Goal: Use online tool/utility: Utilize a website feature to perform a specific function

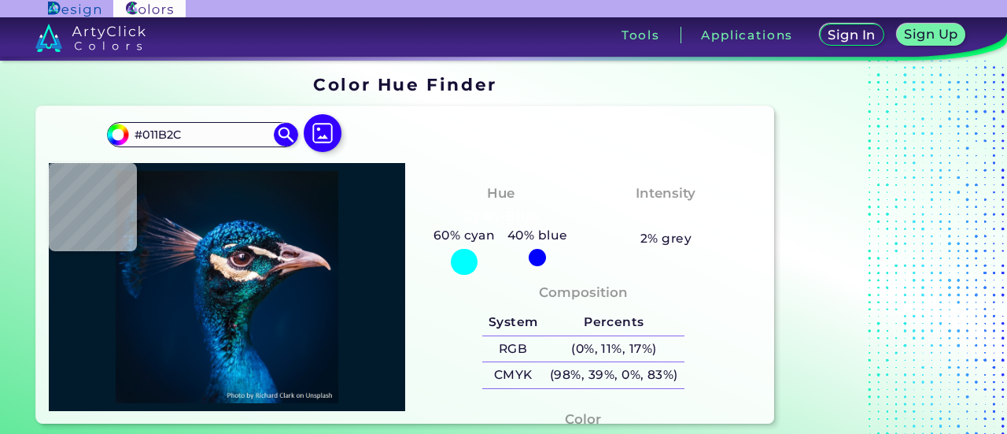
type input "#000000"
type input "#011120"
type input "#00162b"
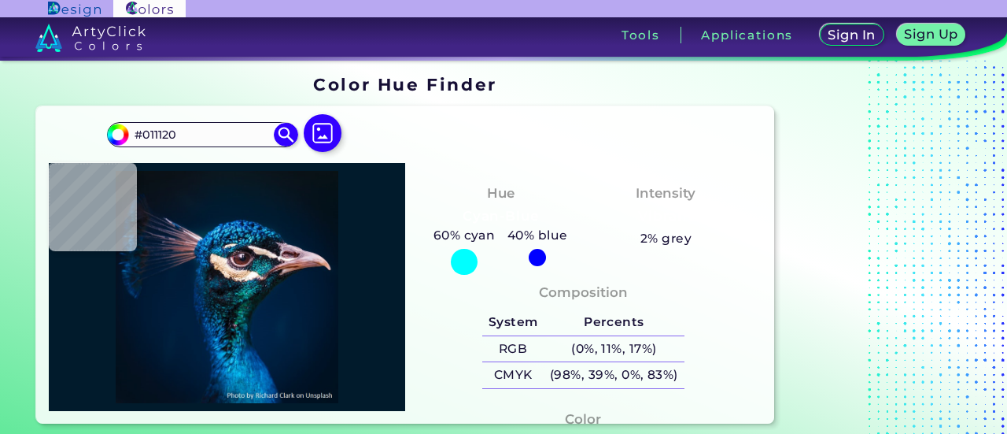
type input "#00162B"
type input "#001830"
type input "#072f53"
type input "#072F53"
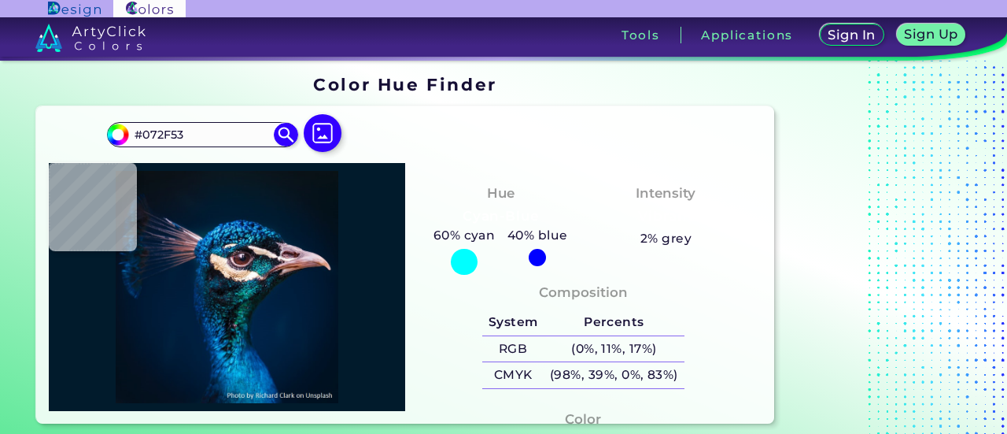
type input "#1b9ad4"
type input "#1B9AD4"
type input "#004887"
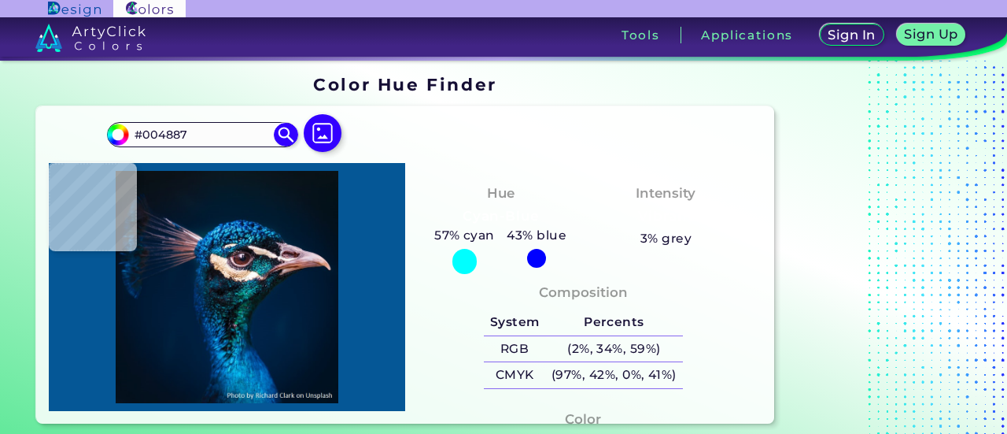
type input "#055796"
type input "#003261"
type input "#187ca9"
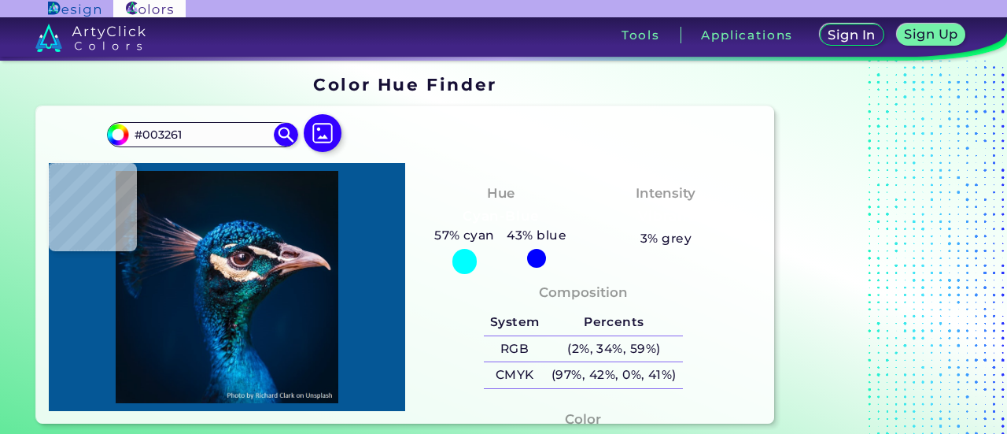
type input "#187CA9"
type input "#1d8aad"
type input "#1D8AAD"
type input "#0c283e"
type input "#0C283E"
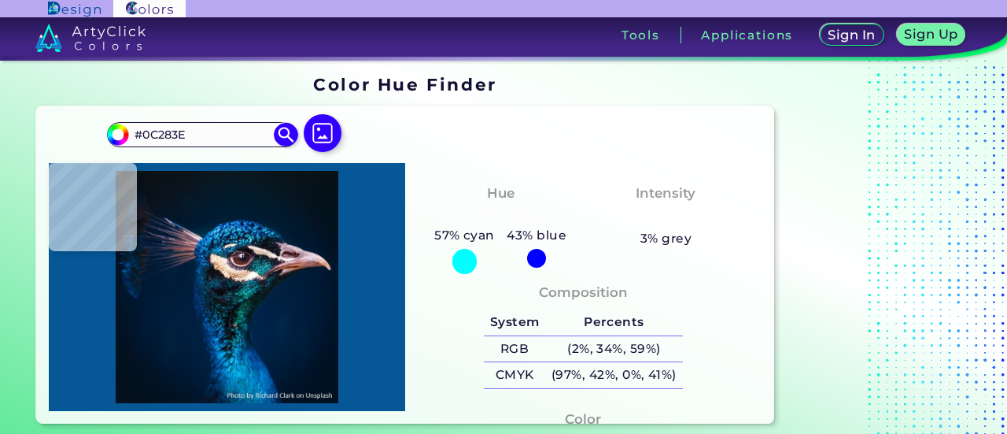
type input "#132639"
type input "#000f13"
type input "#000F13"
type input "#7c7177"
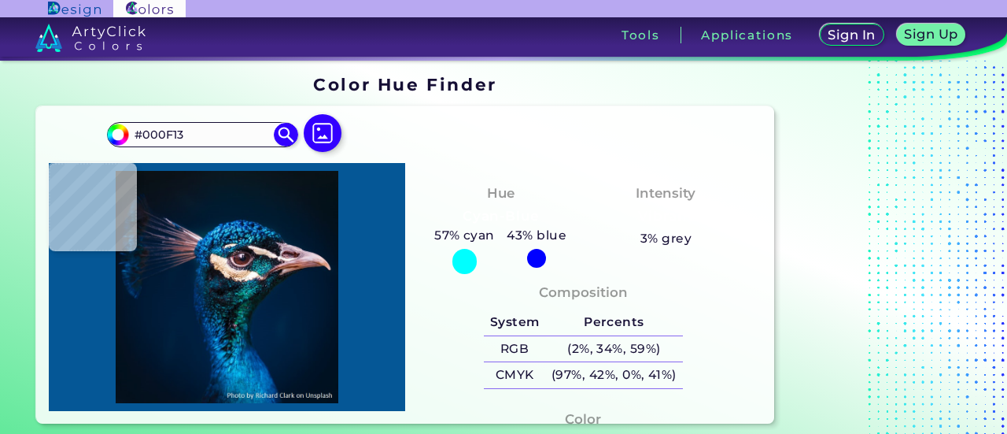
type input "#7C7177"
type input "#100d14"
type input "#100D14"
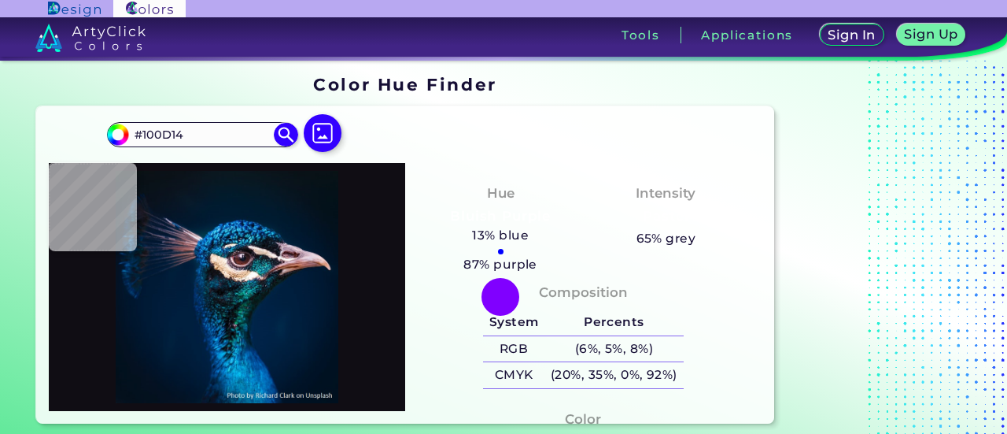
type input "#625861"
type input "#433b46"
type input "#433B46"
type input "#32262f"
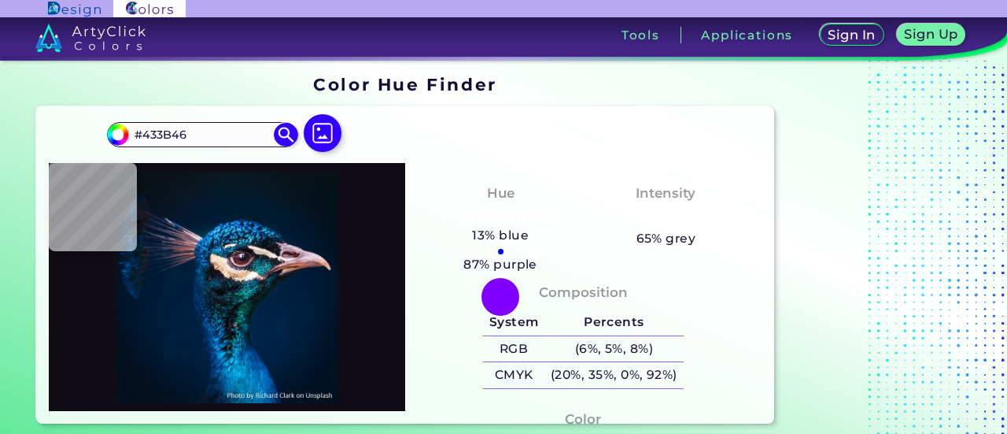
type input "#32262F"
type input "#2c1f28"
type input "#2C1F28"
type input "#6d5564"
type input "#6D5564"
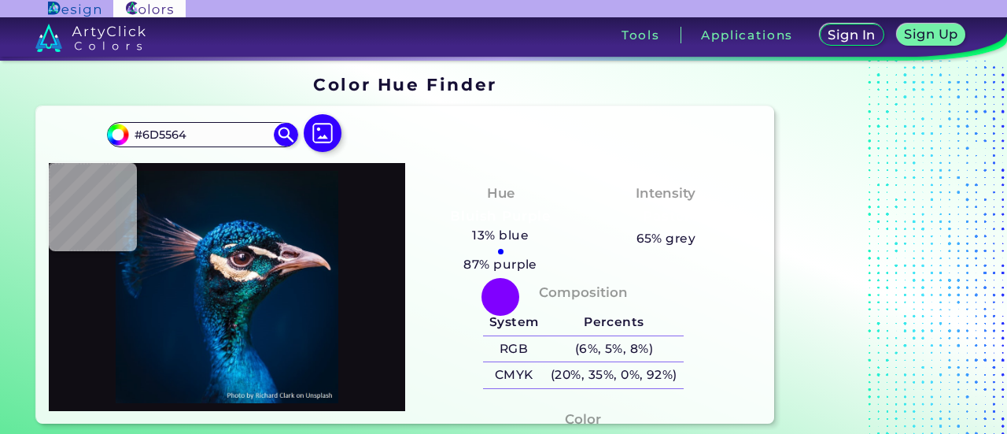
type input "#dbbcca"
type input "#DBBCCA"
type input "#123443"
type input "#1c6d7f"
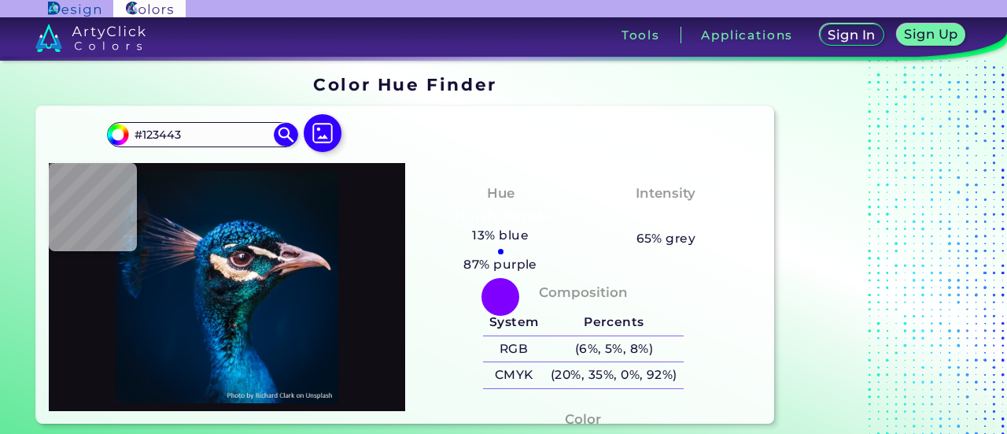
type input "#1C6D7F"
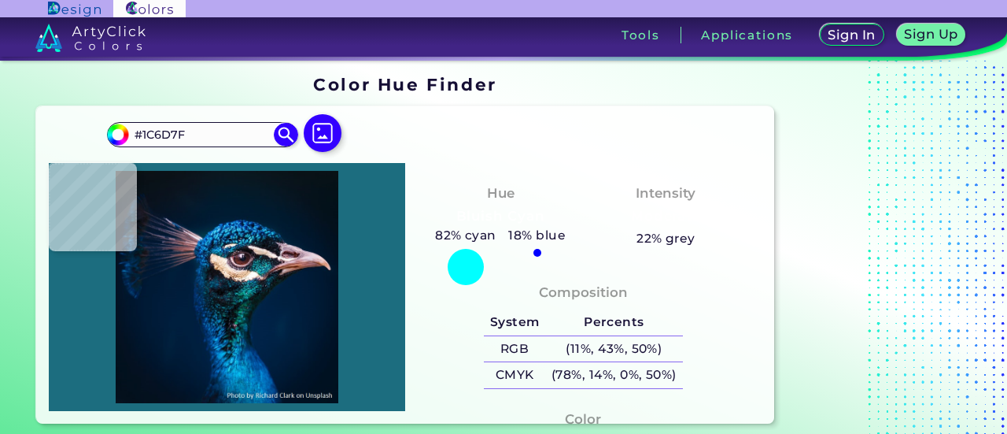
type input "#123443"
type input "#1b1f29"
type input "#1B1F29"
type input "#212e37"
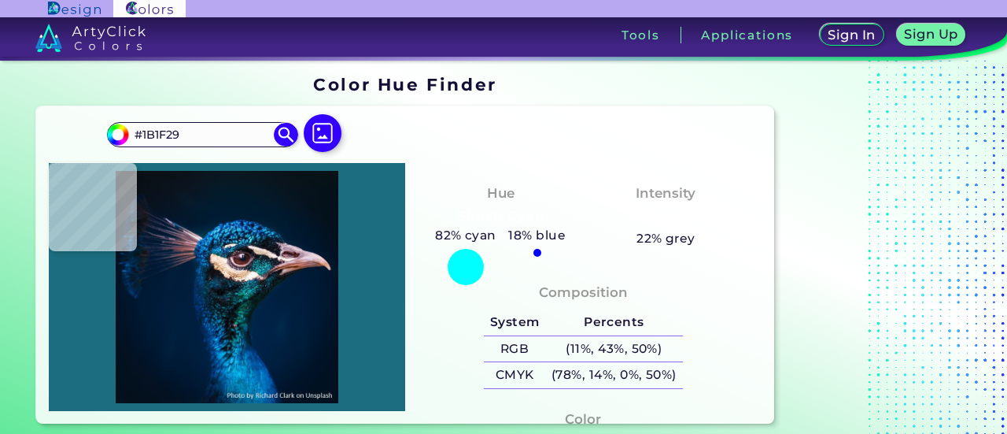
type input "#212E37"
type input "#aca0a5"
type input "#ACA0A5"
type input "#a7a1ad"
type input "#A7A1AD"
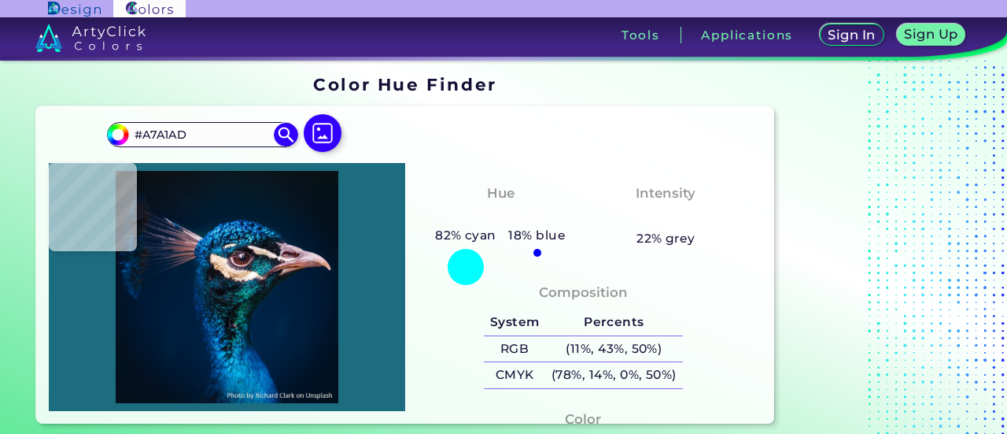
type input "#433b46"
type input "#433B46"
type input "#5b4c59"
type input "#5B4C59"
type input "#635870"
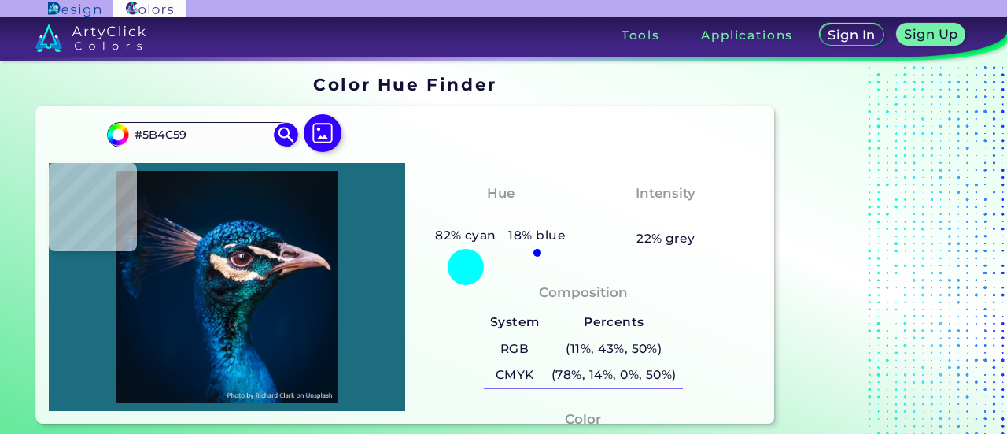
type input "#635870"
type input "#150e14"
type input "#150E14"
type input "#5f2c2a"
type input "#5F2C2A"
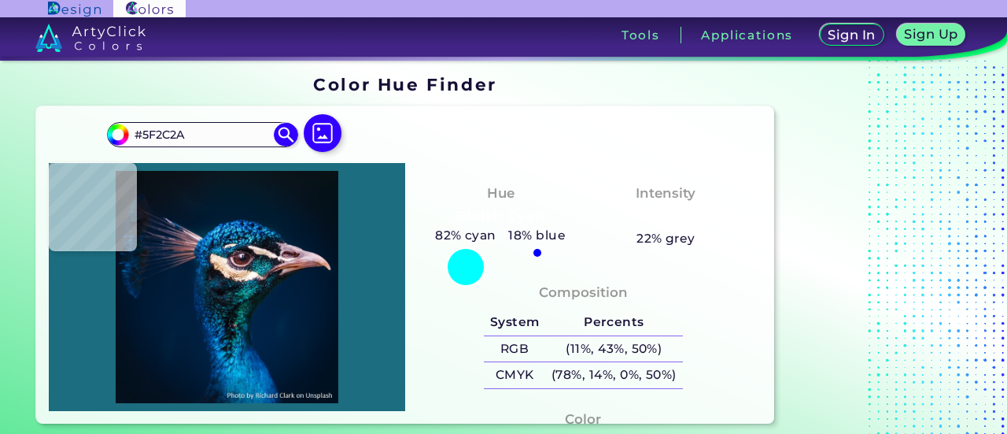
type input "#3d3c50"
type input "#3D3C50"
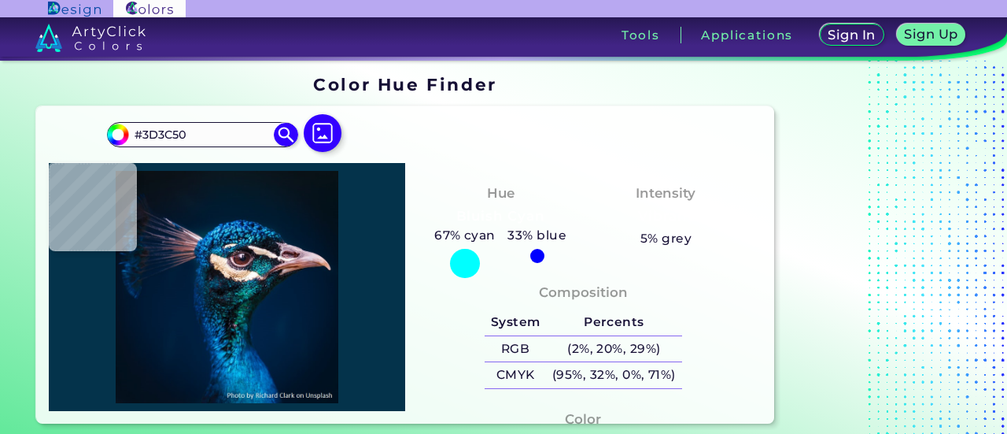
type input "#04334b"
type input "#04334B"
type input "#1f6b7f"
type input "#1F6B7F"
type input "#09505e"
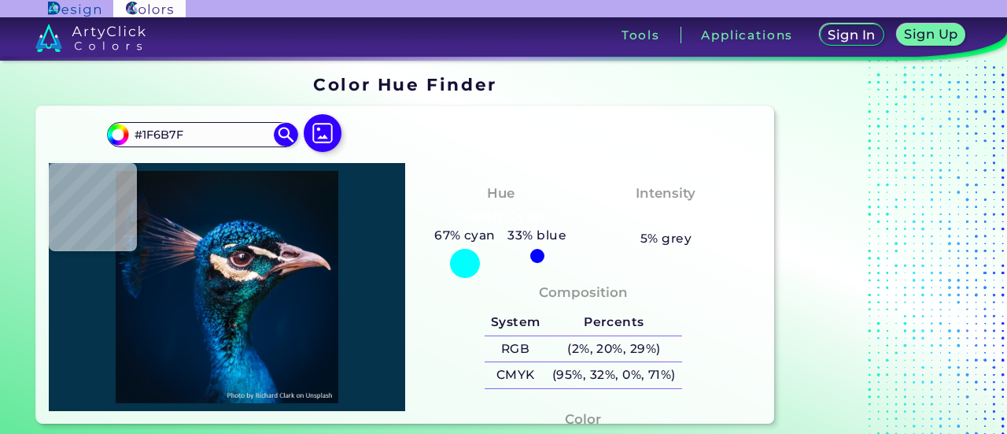
type input "#09505E"
type input "#151720"
type input "#162831"
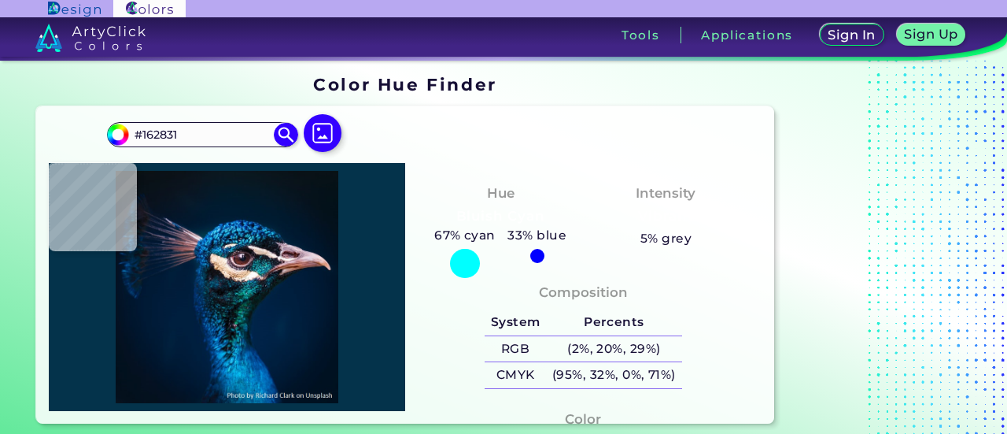
type input "#101015"
type input "#001f3e"
type input "#001F3E"
type input "#001d3b"
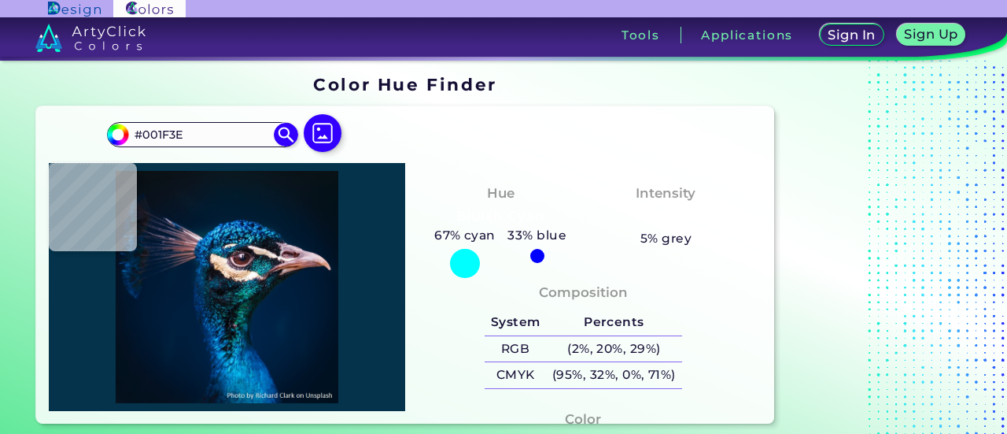
type input "#001D3B"
type input "#011c3a"
type input "#011C3A"
type input "#001b38"
type input "#001B38"
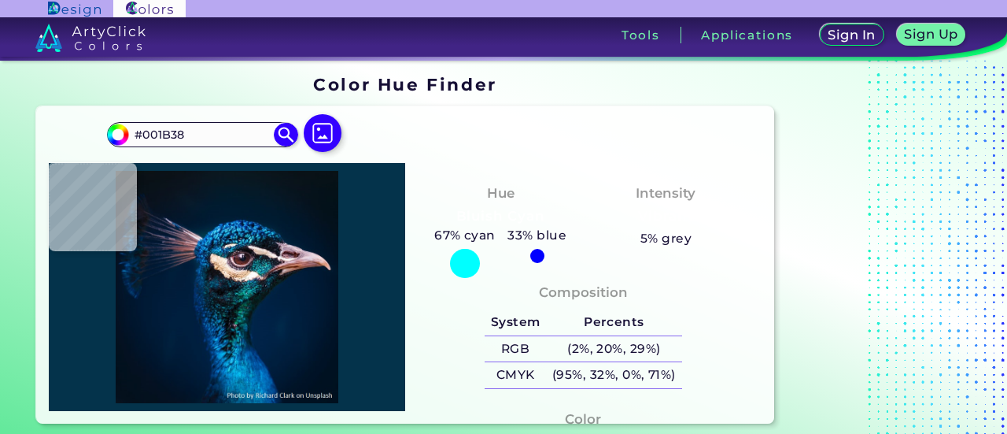
type input "#001a33"
type input "#001A33"
type input "#001932"
type input "#001832"
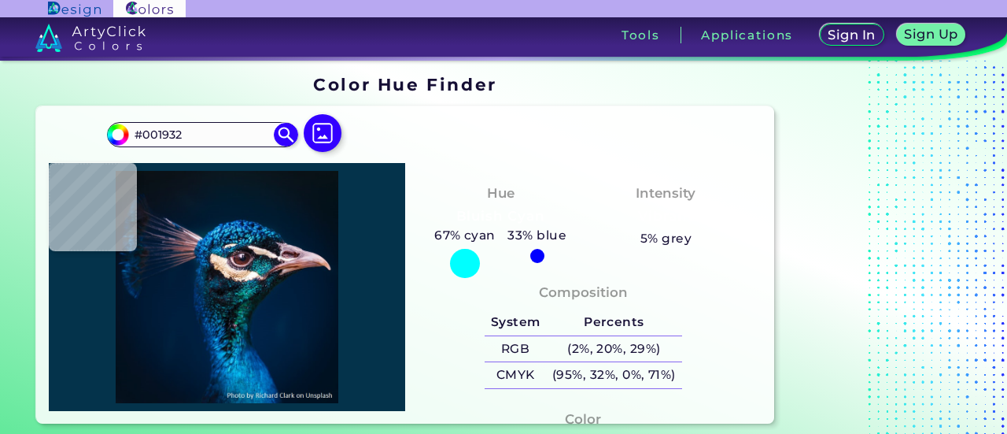
type input "#001832"
type input "#00192e"
type input "#00192E"
type input "#dd9d89"
type input "#DD9D89"
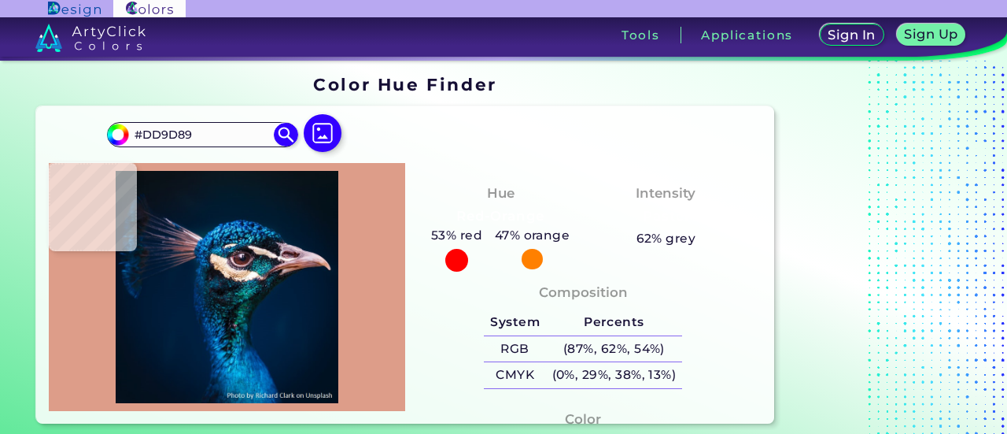
type input "#011529"
type input "#021325"
type input "#011120"
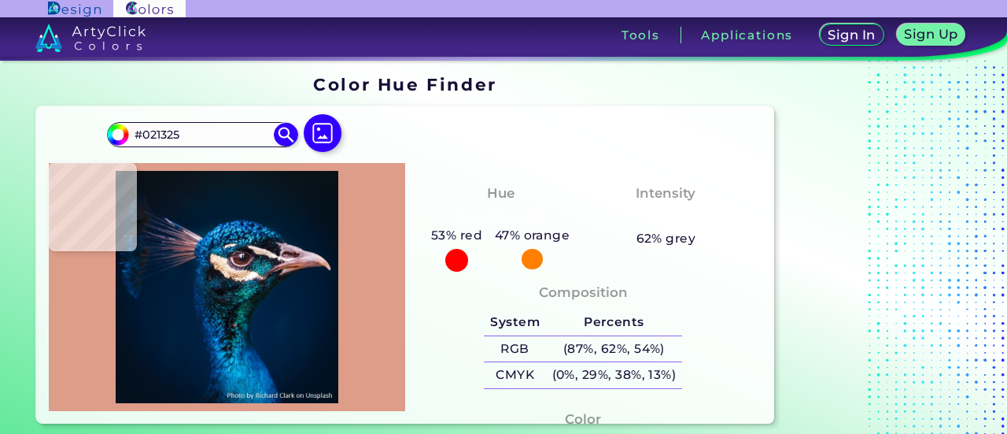
type input "#011120"
type input "#03111c"
type input "#03111C"
type input "#000000"
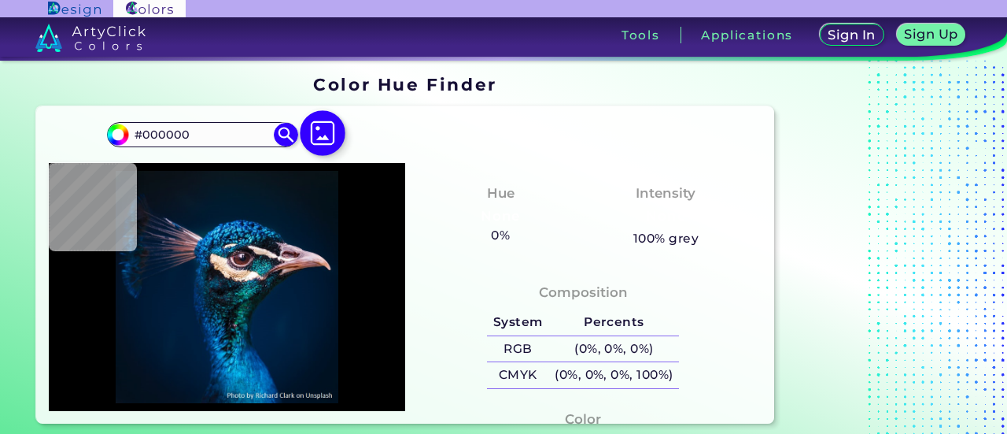
click at [316, 135] on img at bounding box center [323, 134] width 46 height 46
click at [0, 0] on input "file" at bounding box center [0, 0] width 0 height 0
type input "#041119"
type input "#091217"
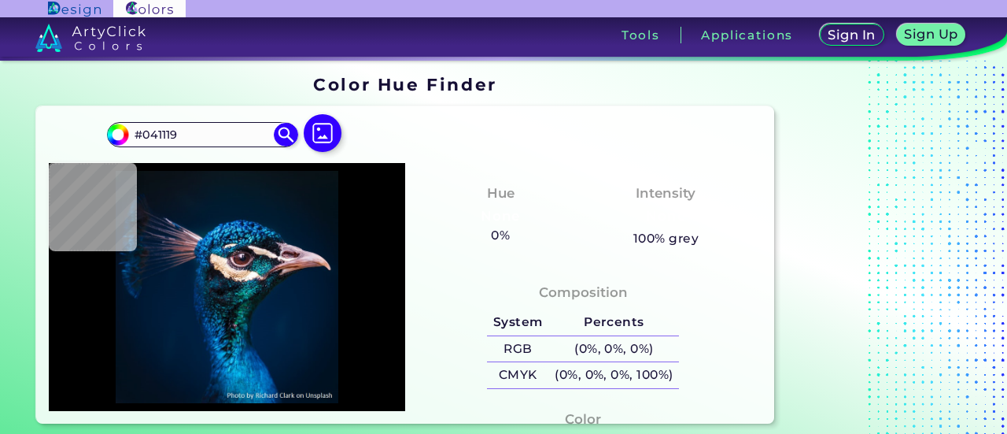
type input "#091217"
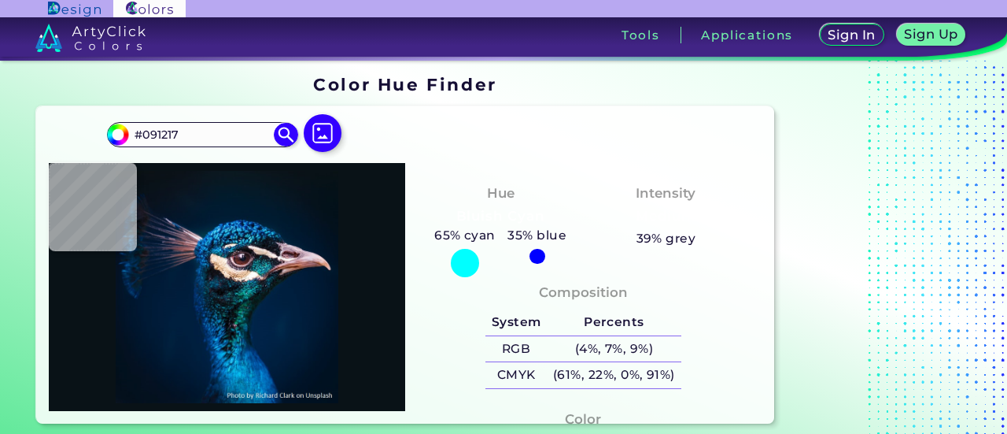
type input "#09161f"
type input "#09161F"
type input "#001b30"
type input "#001B30"
type input "#101523"
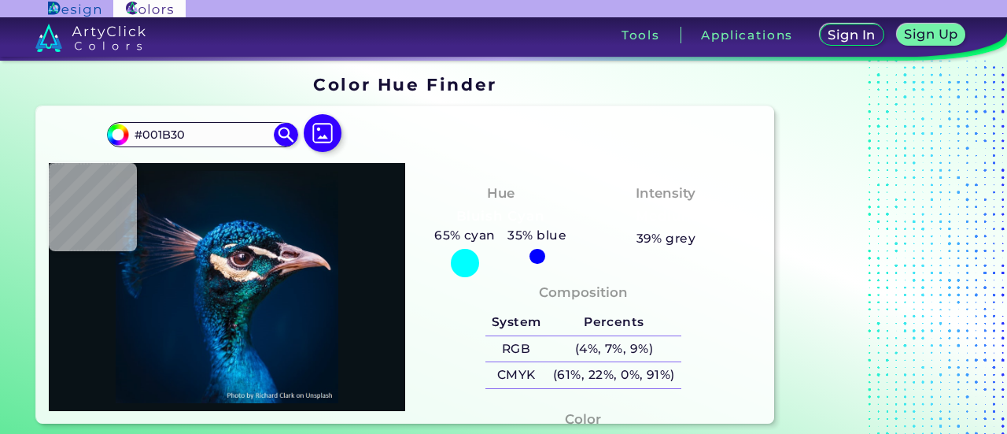
type input "#101523"
type input "#012547"
type input "#011933"
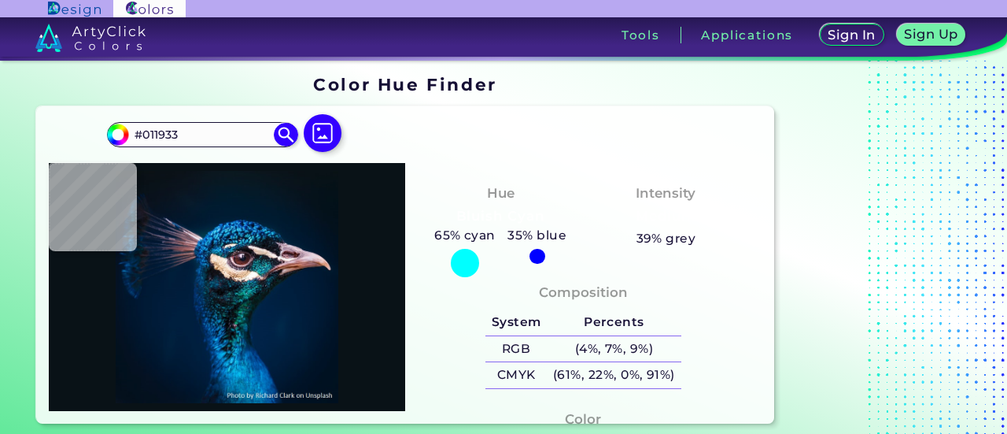
type input "#030f20"
type input "#030F20"
type input "#000000"
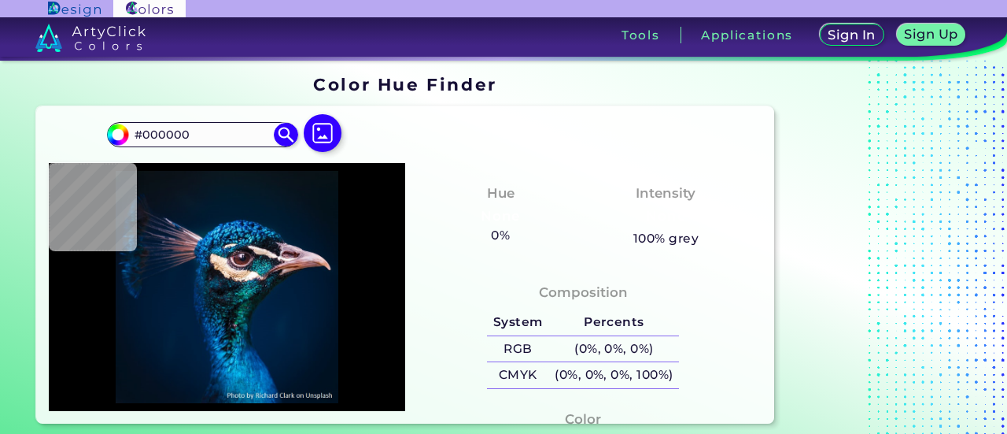
type input "#001d3b"
type input "#001D3B"
type input "#02183a"
type input "#02183A"
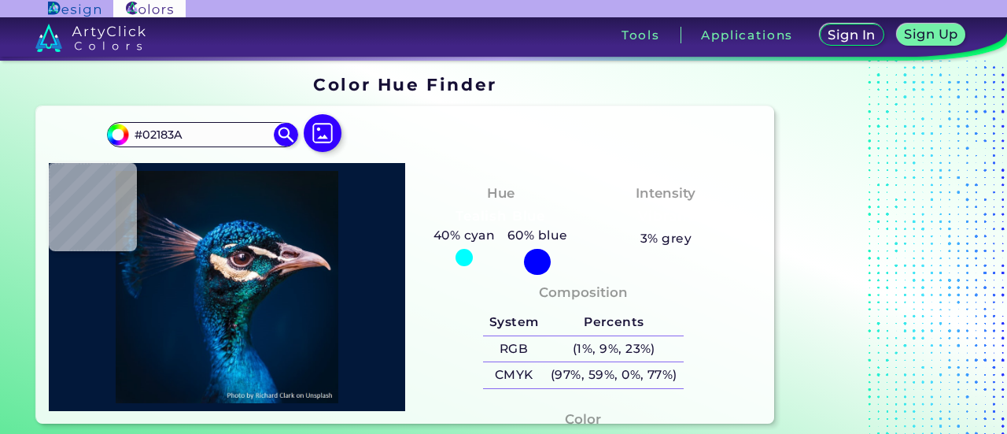
type input "#000000"
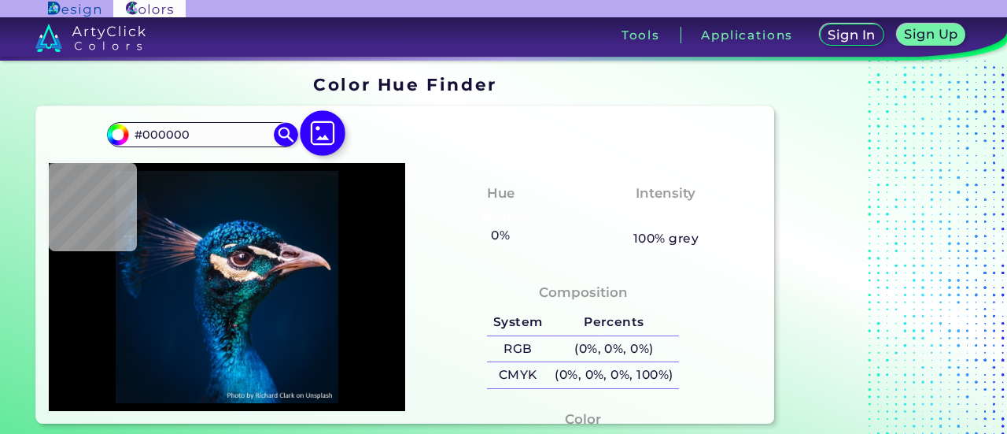
click at [304, 136] on img at bounding box center [323, 134] width 46 height 46
click at [0, 0] on input "file" at bounding box center [0, 0] width 0 height 0
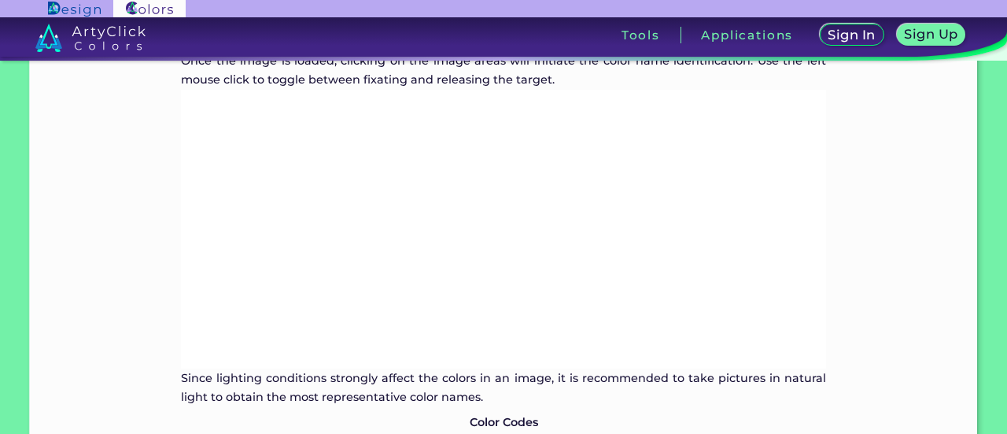
scroll to position [1070, 0]
